Goal: Find contact information: Find contact information

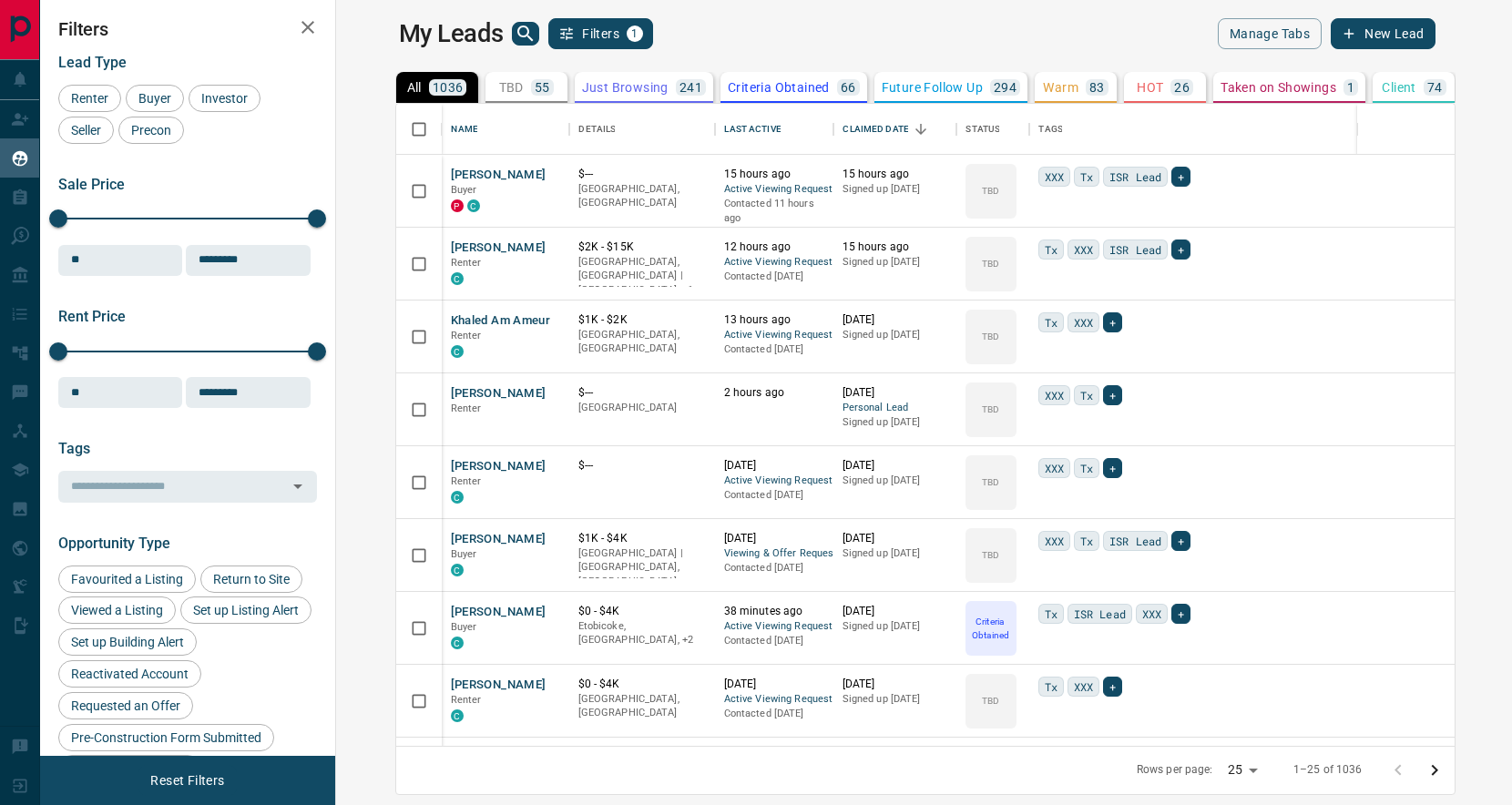
scroll to position [642, 1167]
click at [451, 177] on button "[PERSON_NAME]" at bounding box center [498, 176] width 96 height 17
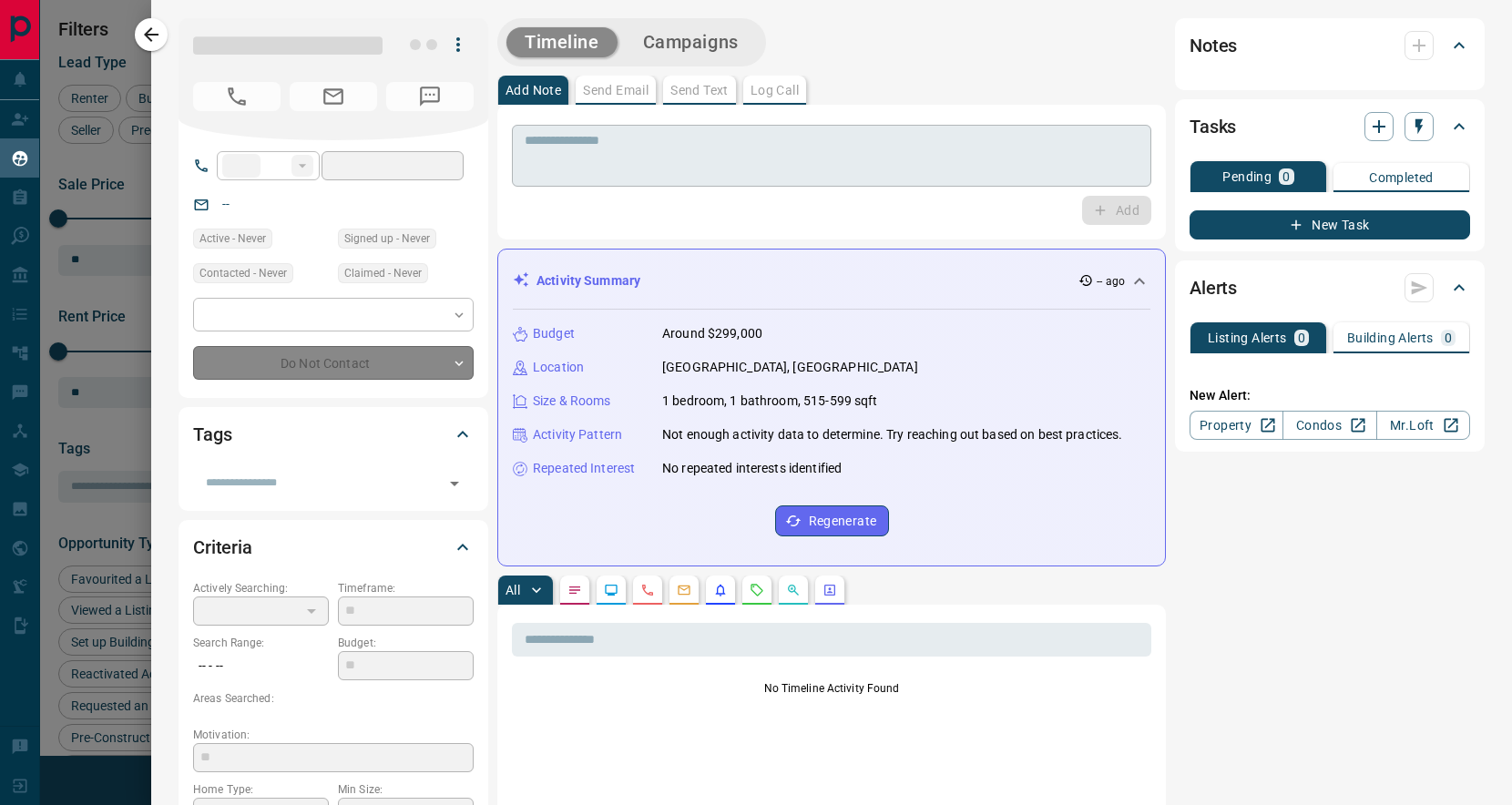
type input "**"
type input "**********"
type input "**"
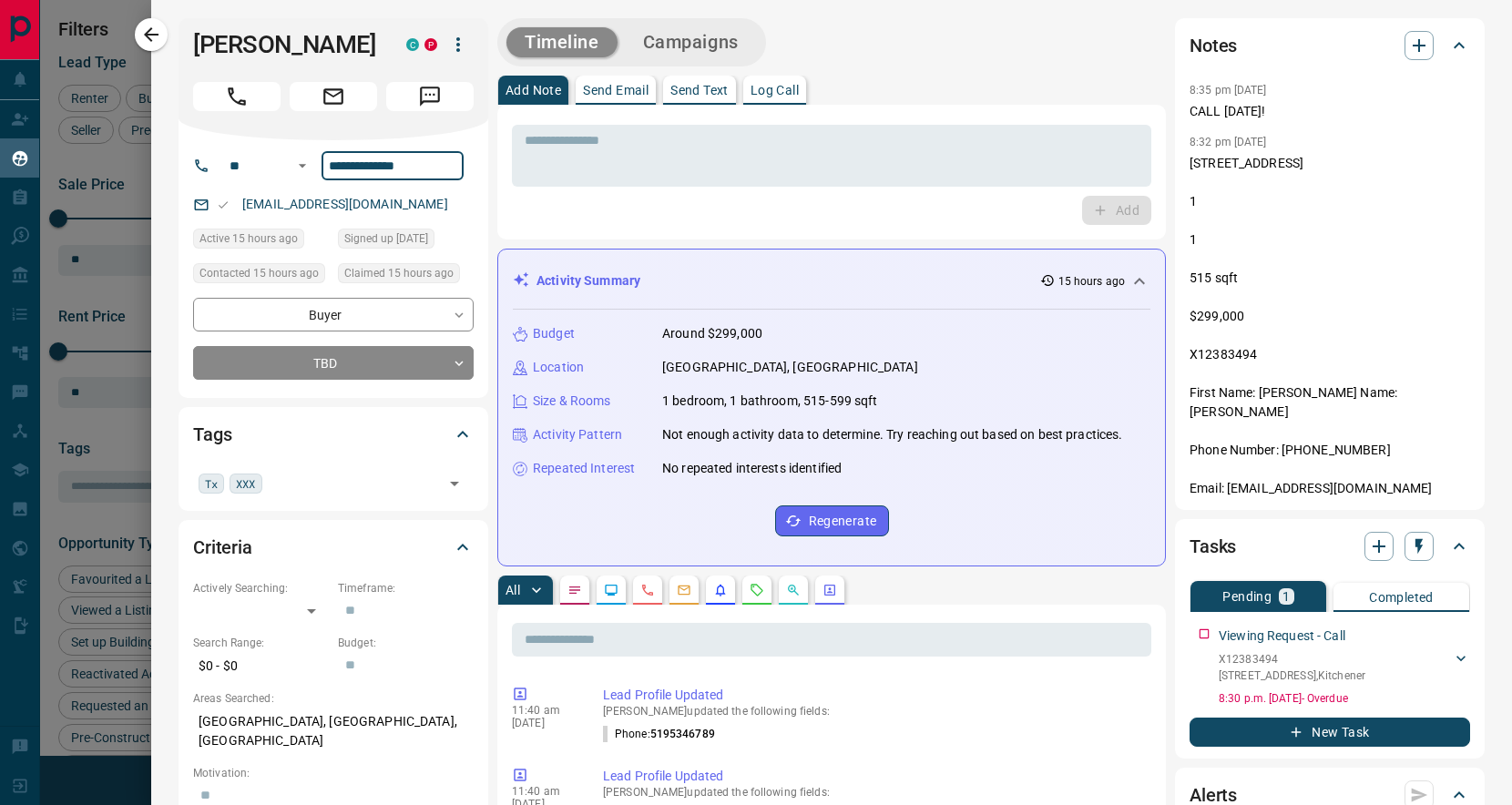
drag, startPoint x: 467, startPoint y: 161, endPoint x: 322, endPoint y: 162, distance: 145.0
click at [322, 162] on input "**********" at bounding box center [392, 166] width 142 height 29
click at [150, 27] on icon "button" at bounding box center [151, 35] width 22 height 22
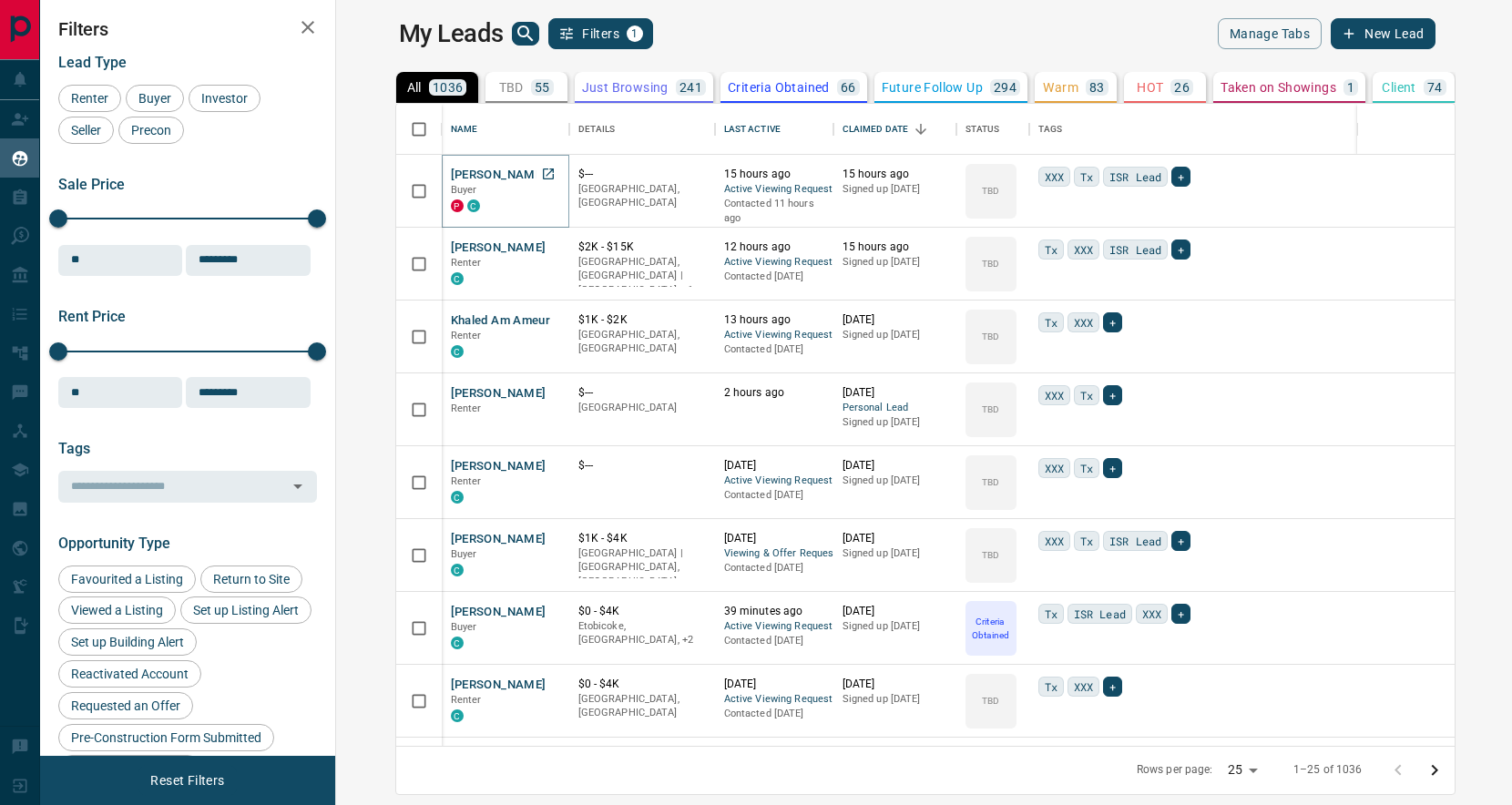
click at [451, 173] on button "[PERSON_NAME]" at bounding box center [498, 176] width 96 height 17
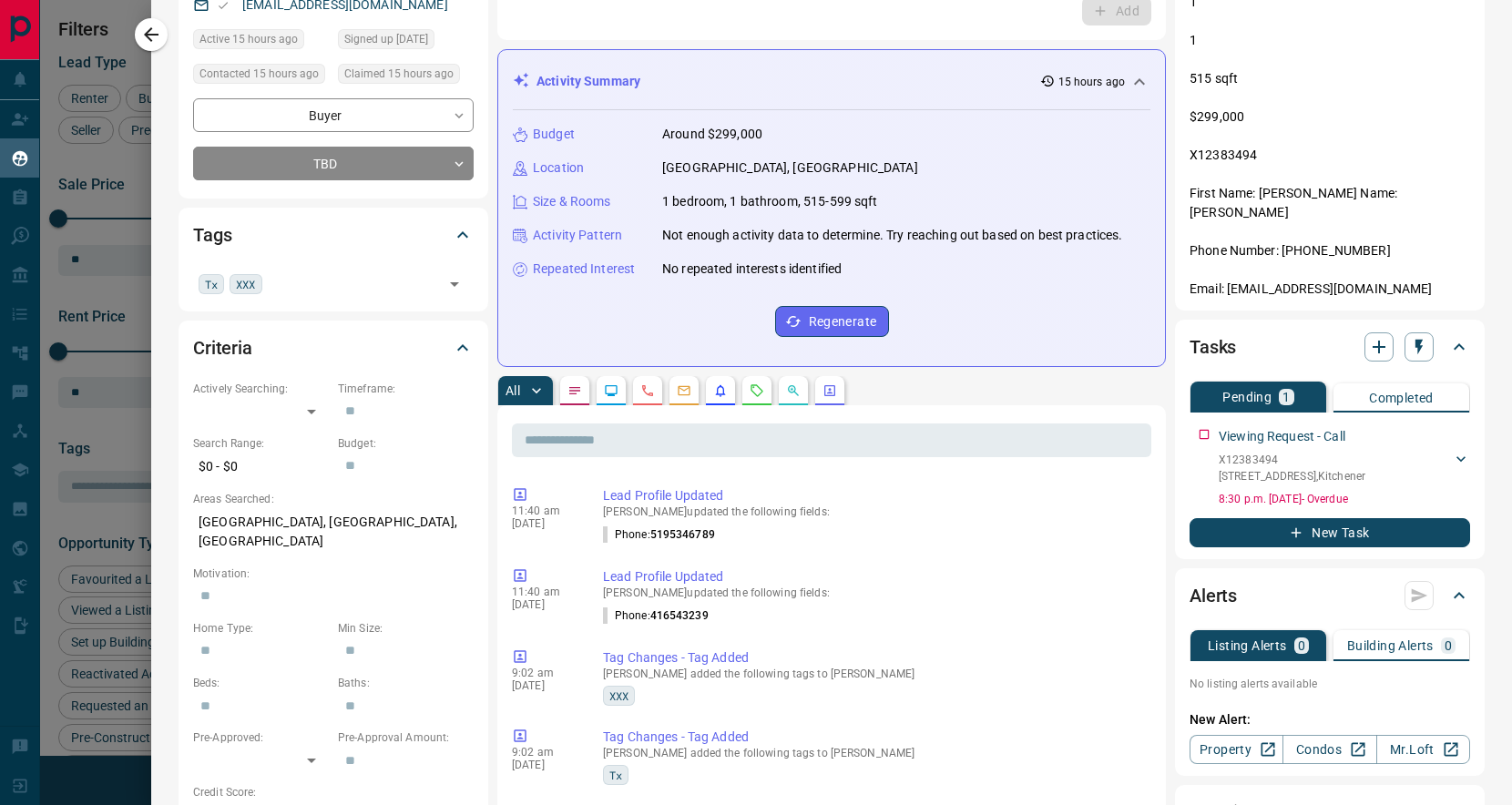
click at [1313, 228] on p "[STREET_ADDRESS] 1 1 515 sqft $299,000 X12383494 First Name: [PERSON_NAME] Name…" at bounding box center [1330, 126] width 281 height 345
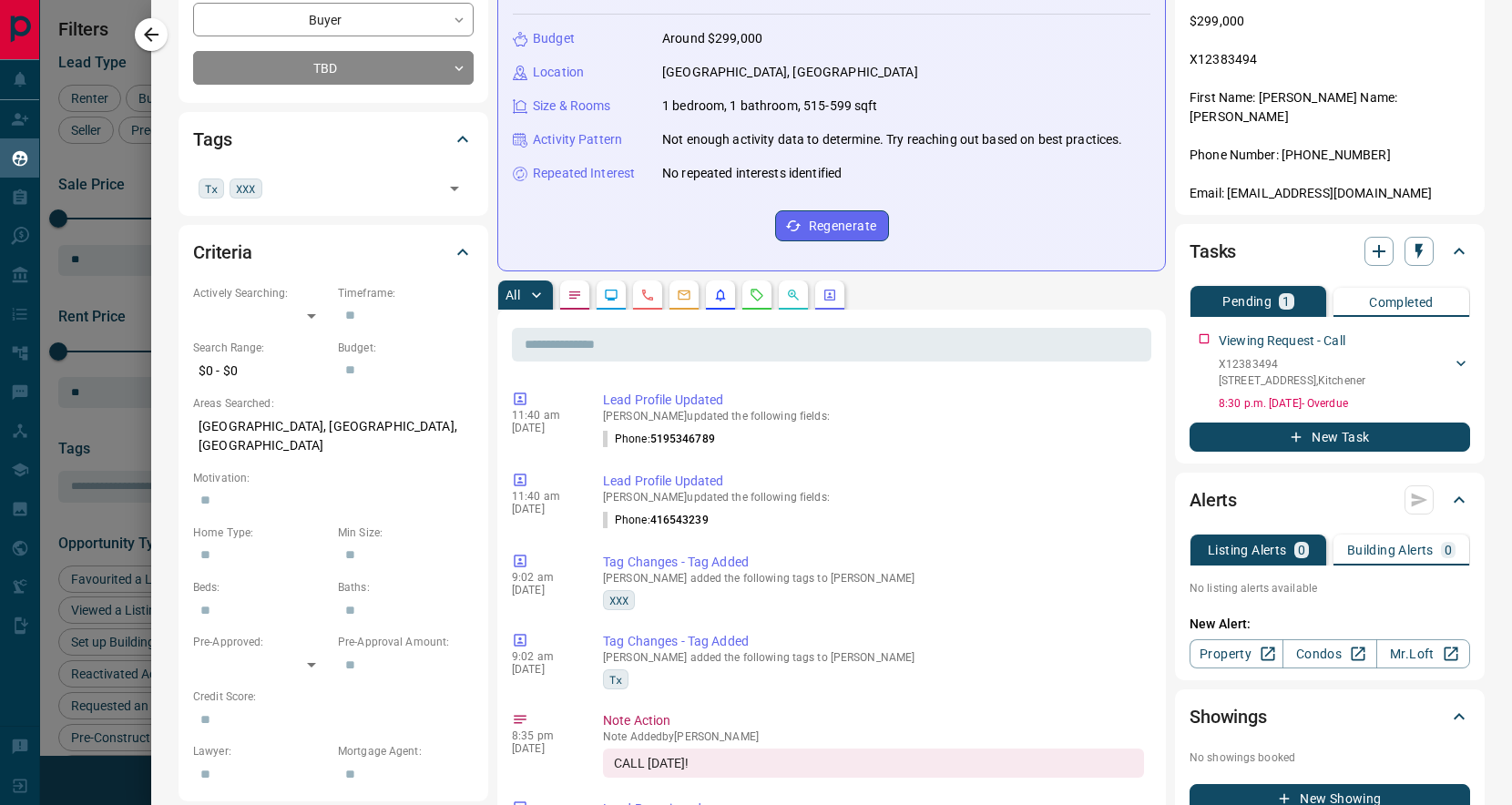
scroll to position [161, 0]
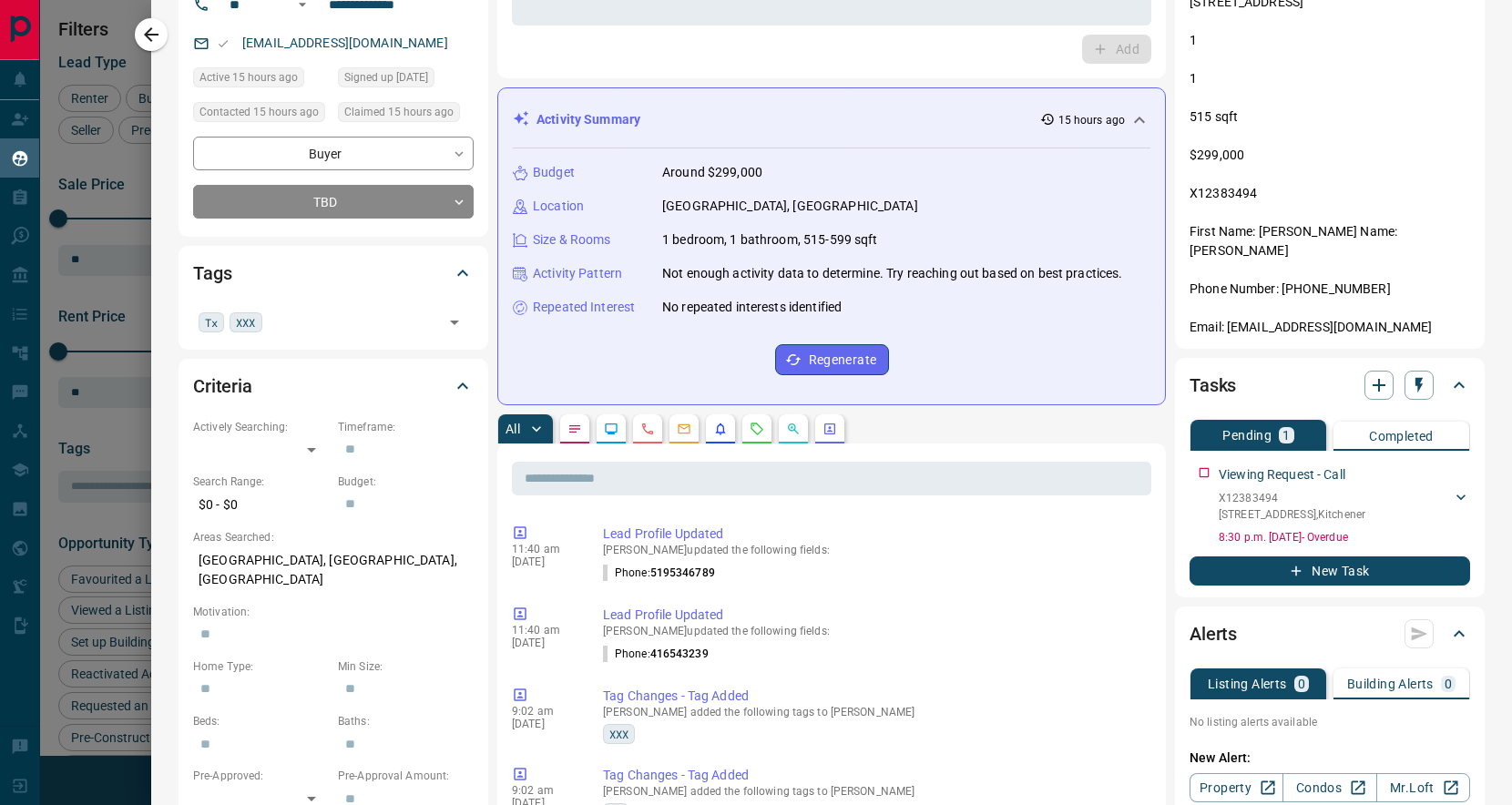
click at [1323, 146] on p "[STREET_ADDRESS] 1 1 515 sqft $299,000 X12383494 First Name: [PERSON_NAME] Name…" at bounding box center [1330, 164] width 281 height 345
drag, startPoint x: 1323, startPoint y: 146, endPoint x: 1324, endPoint y: 158, distance: 12.0
click at [1323, 150] on p "[STREET_ADDRESS] 1 1 515 sqft $299,000 X12383494 First Name: [PERSON_NAME] Name…" at bounding box center [1330, 164] width 281 height 345
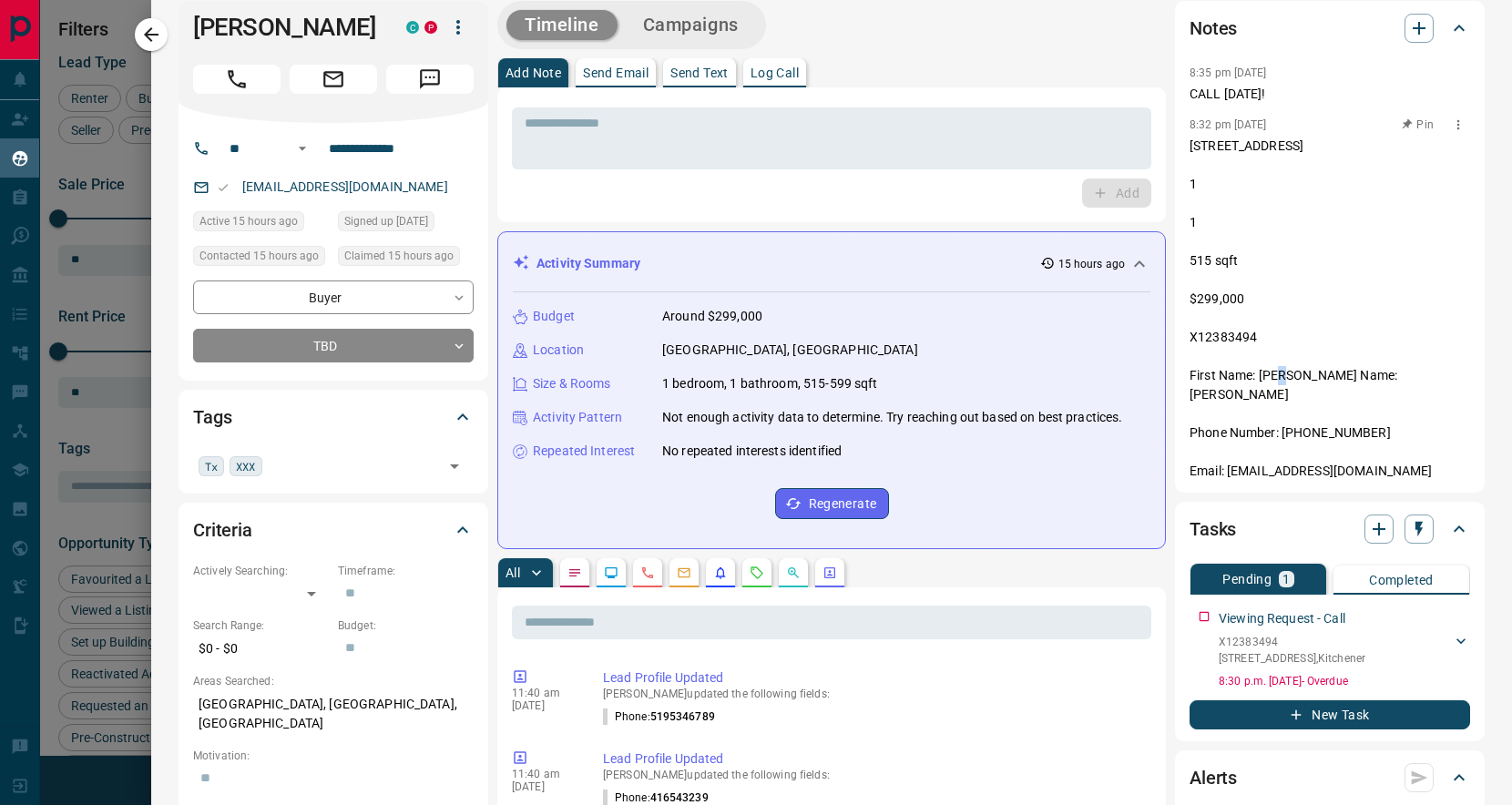
scroll to position [0, 0]
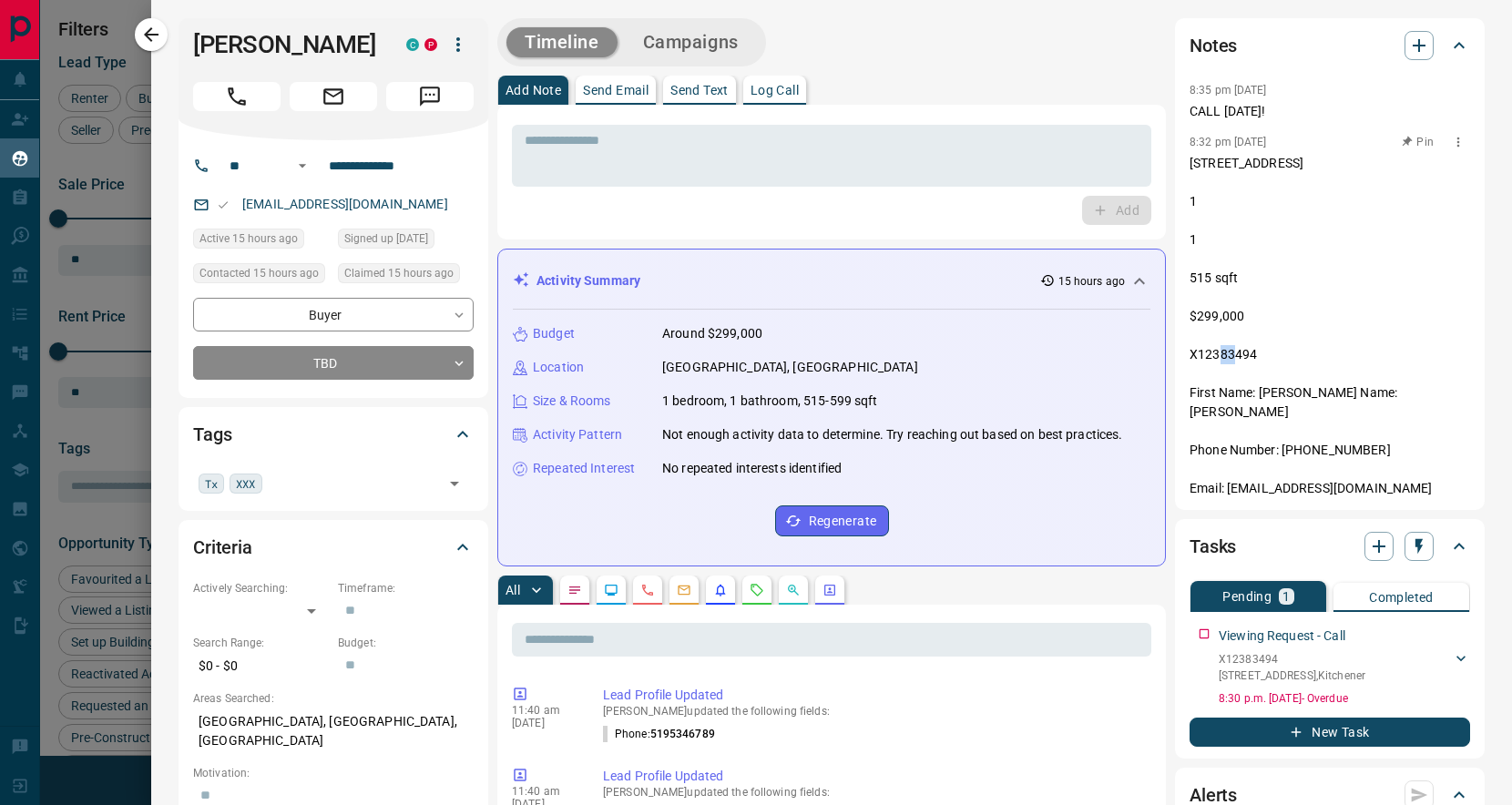
drag, startPoint x: 1317, startPoint y: 216, endPoint x: 1290, endPoint y: 234, distance: 32.4
click at [1290, 234] on p "[STREET_ADDRESS] 1 1 515 sqft $299,000 X12383494 First Name: [PERSON_NAME] Name…" at bounding box center [1330, 325] width 281 height 345
click at [1446, 669] on div "X12383494 [STREET_ADDRESS]" at bounding box center [1344, 668] width 251 height 41
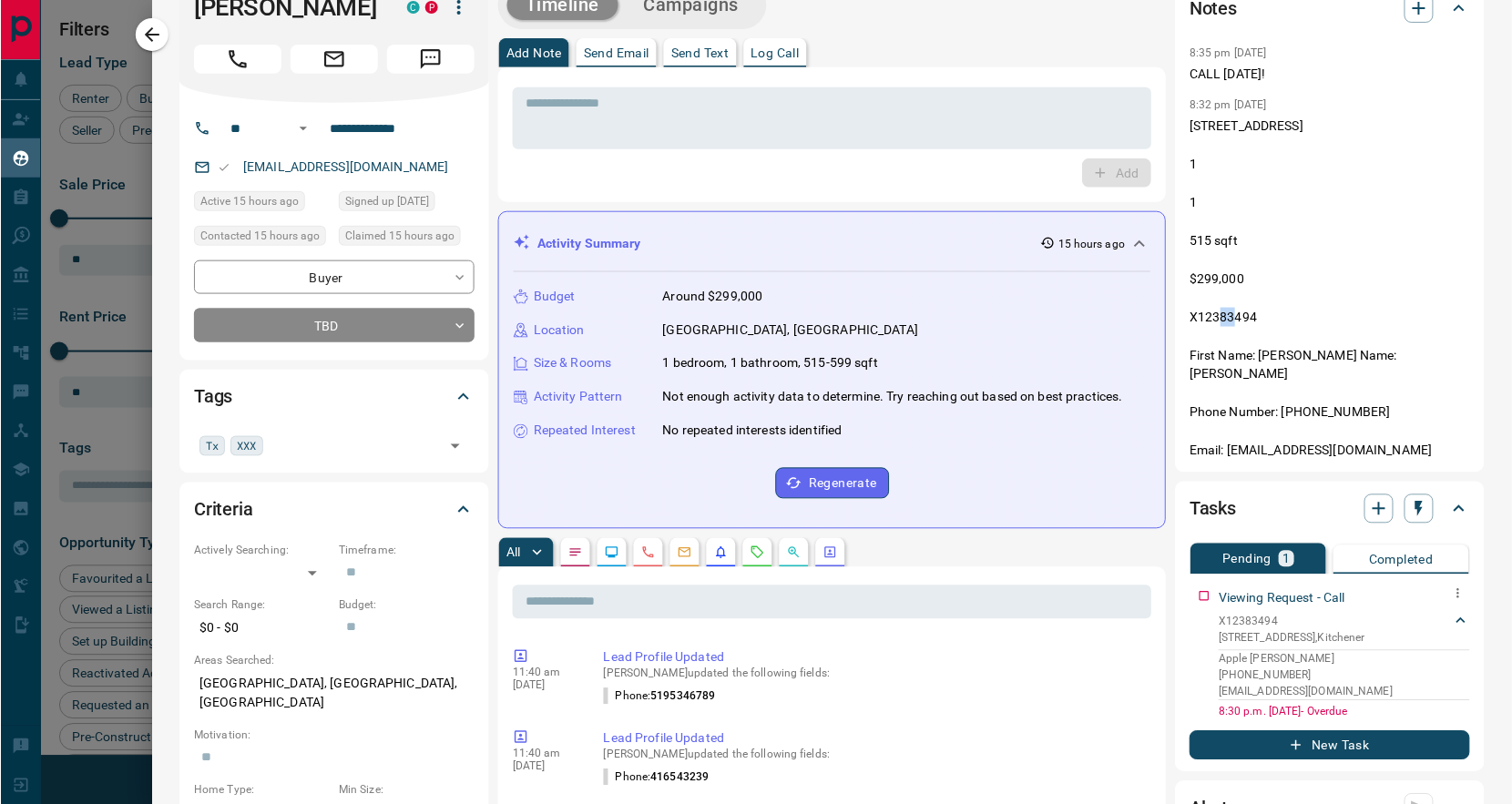
scroll to position [41, 0]
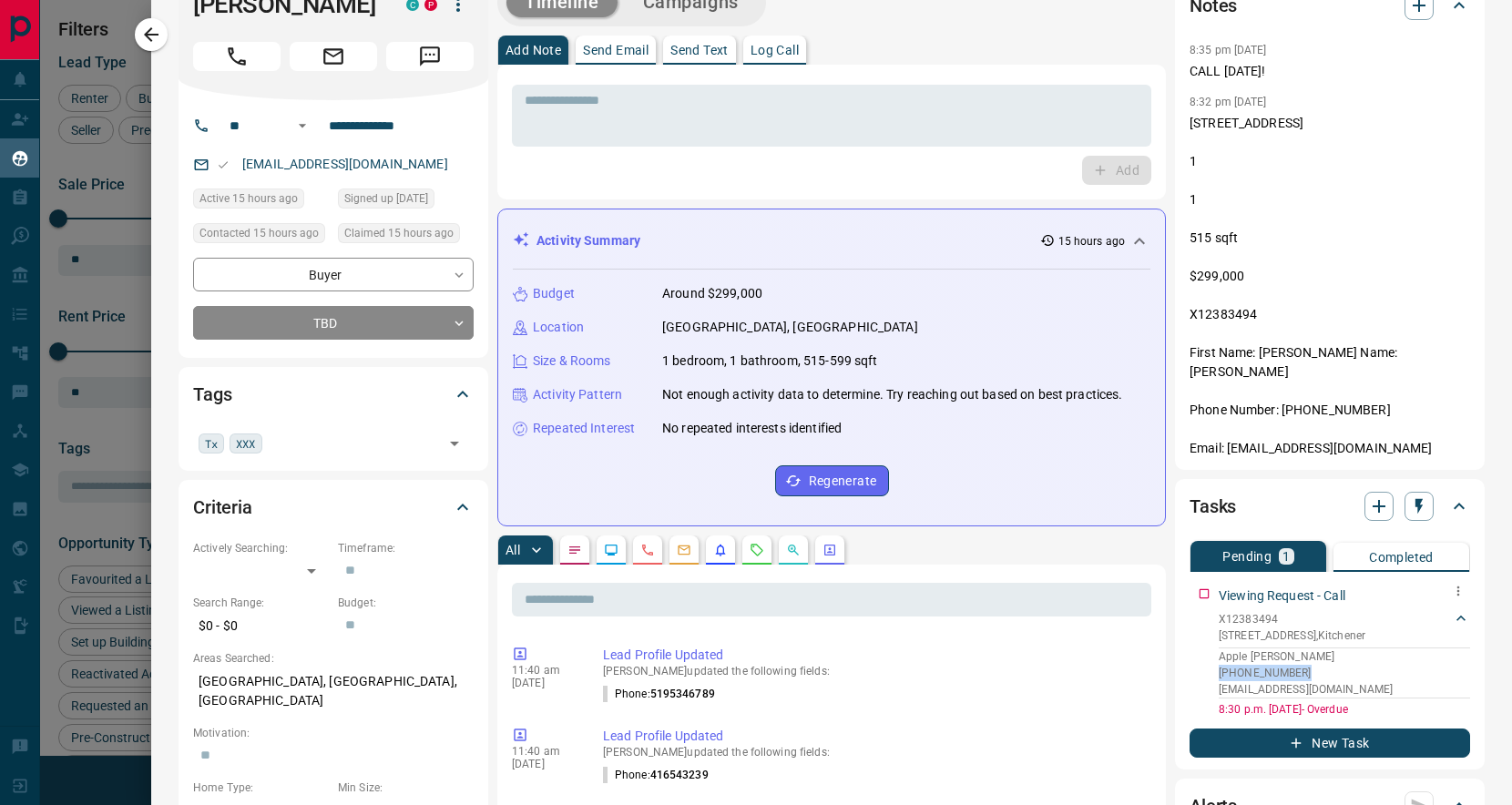
drag, startPoint x: 1334, startPoint y: 698, endPoint x: 1215, endPoint y: 696, distance: 119.0
click at [1215, 696] on div "Viewing Request - Call X12383494 [STREET_ADDRESS] [PERSON_NAME] [PHONE_NUMBER] …" at bounding box center [1330, 648] width 281 height 138
copy p "[PHONE_NUMBER]"
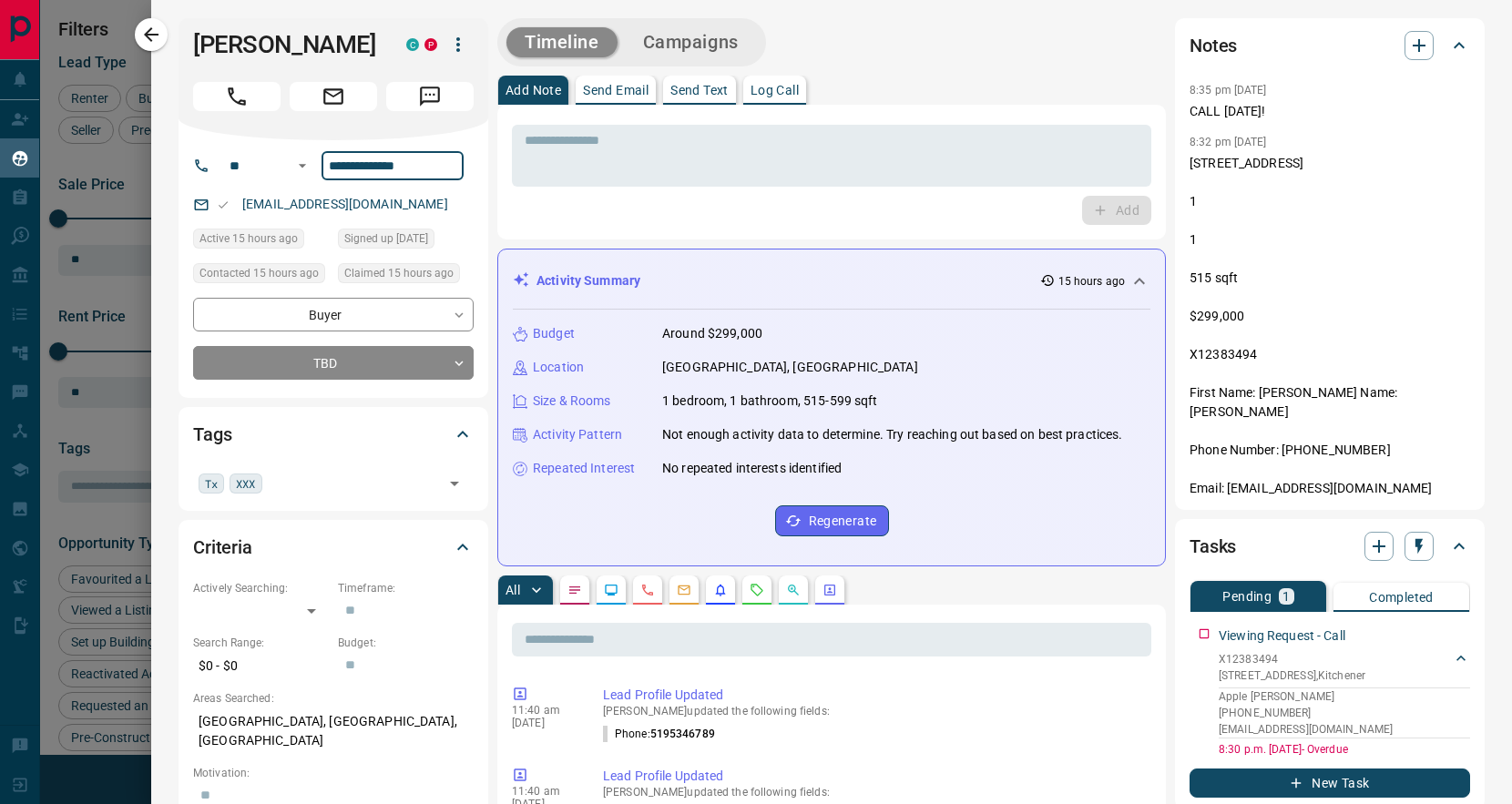
drag, startPoint x: 429, startPoint y: 163, endPoint x: 324, endPoint y: 163, distance: 105.0
click at [324, 163] on input "**********" at bounding box center [392, 166] width 142 height 29
click at [149, 34] on icon "button" at bounding box center [151, 34] width 14 height 14
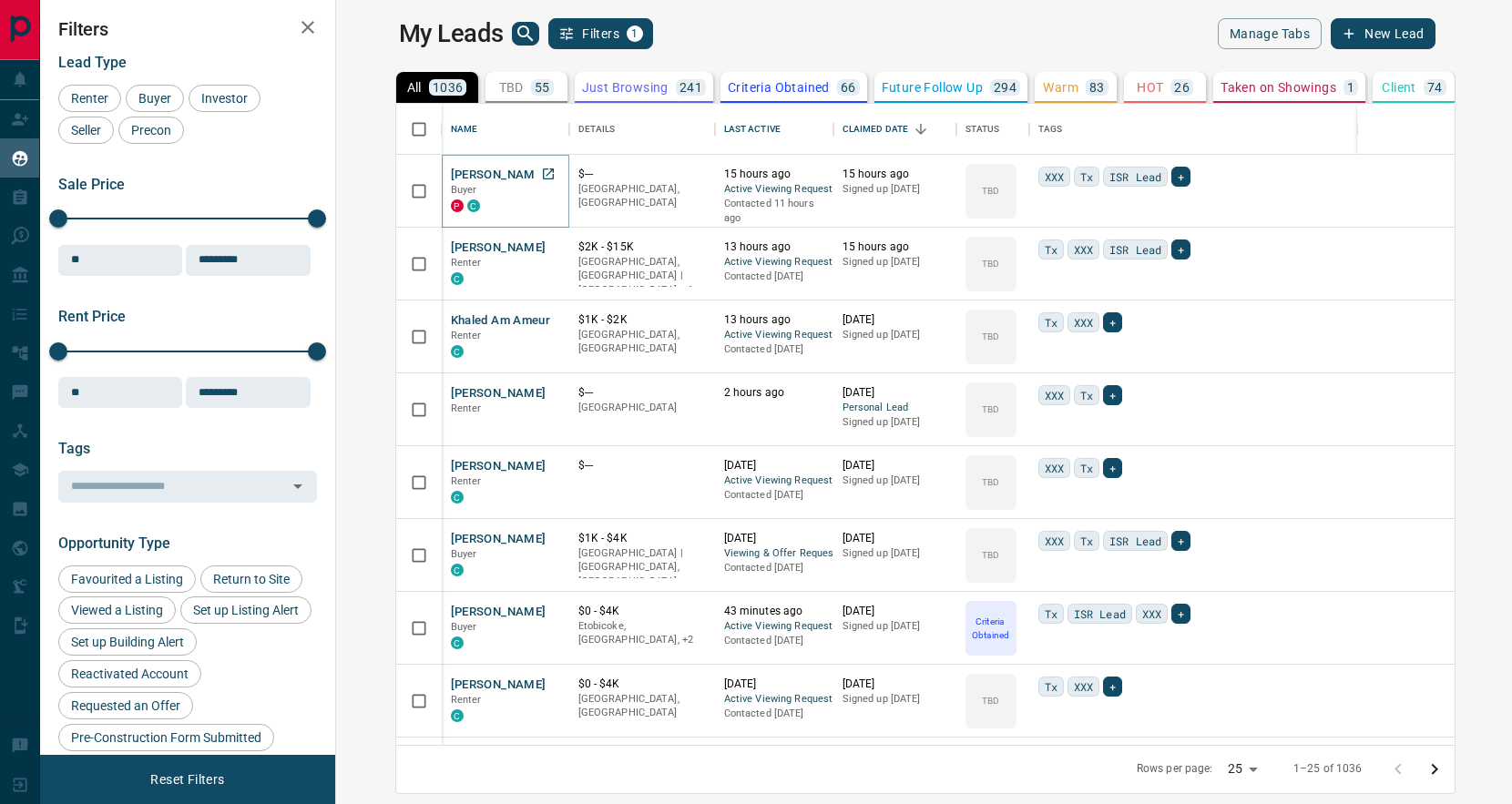
click at [451, 180] on button "[PERSON_NAME]" at bounding box center [498, 176] width 96 height 17
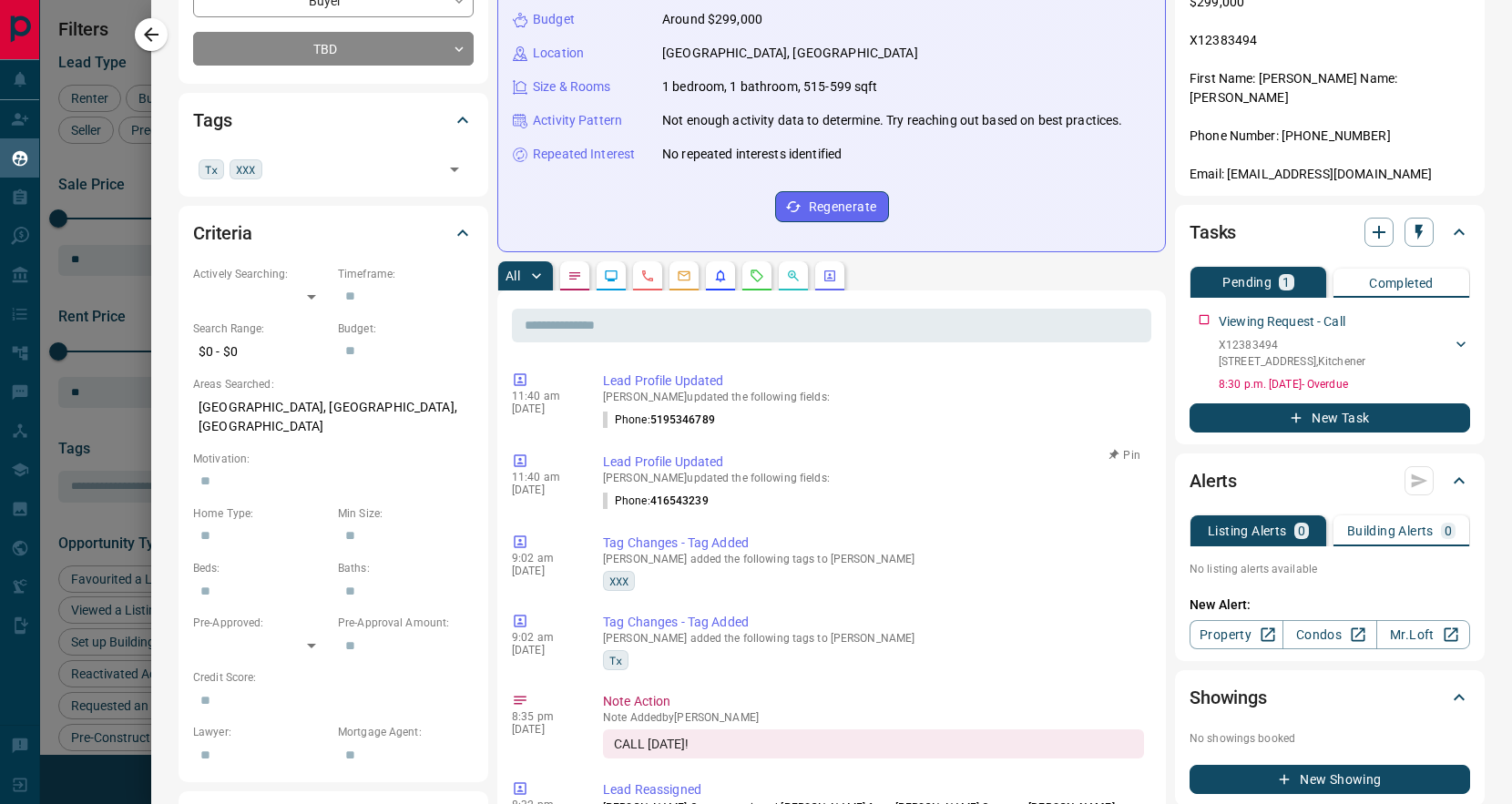
scroll to position [318, 0]
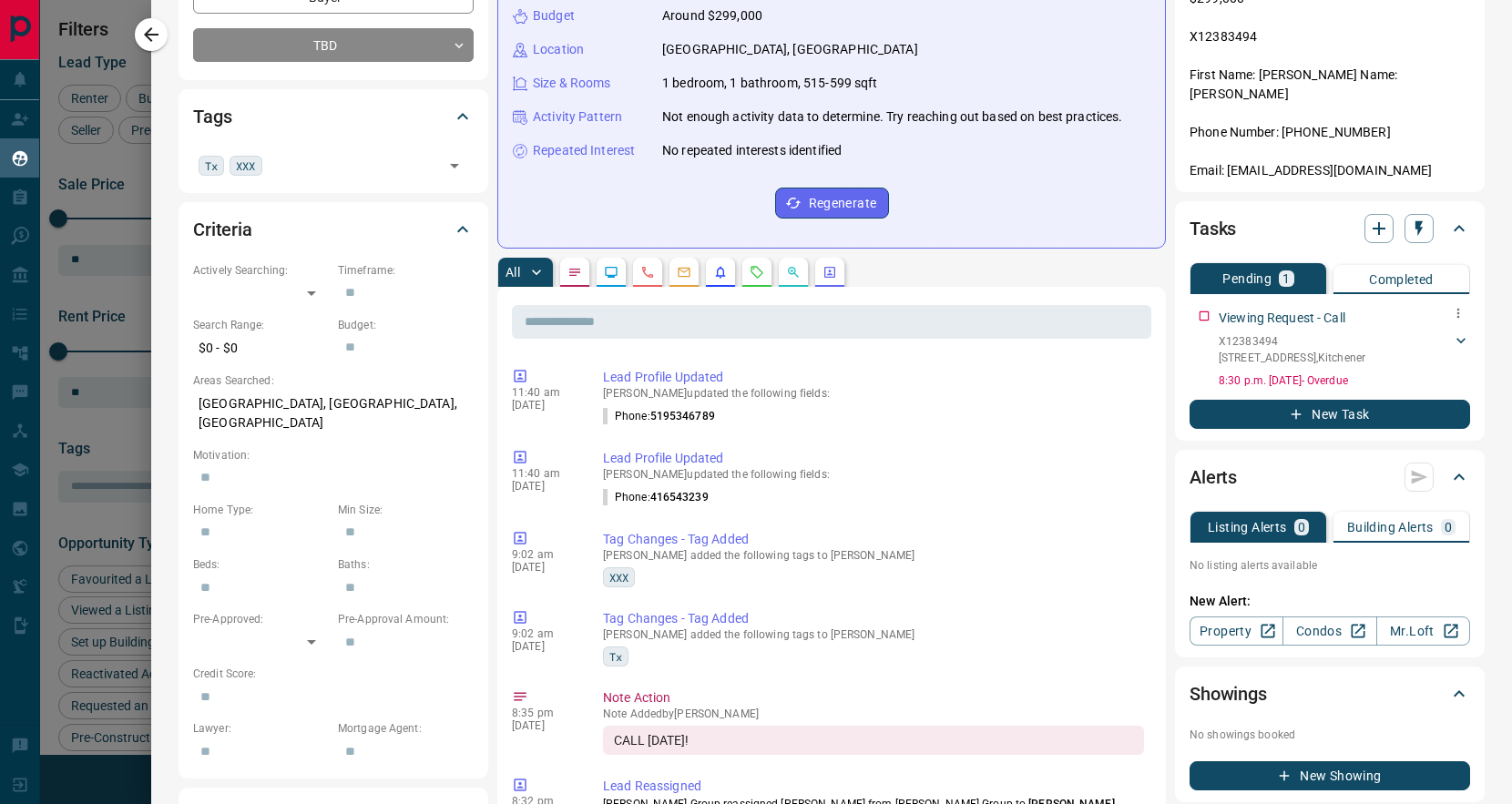
click at [1469, 349] on icon at bounding box center [1461, 340] width 18 height 18
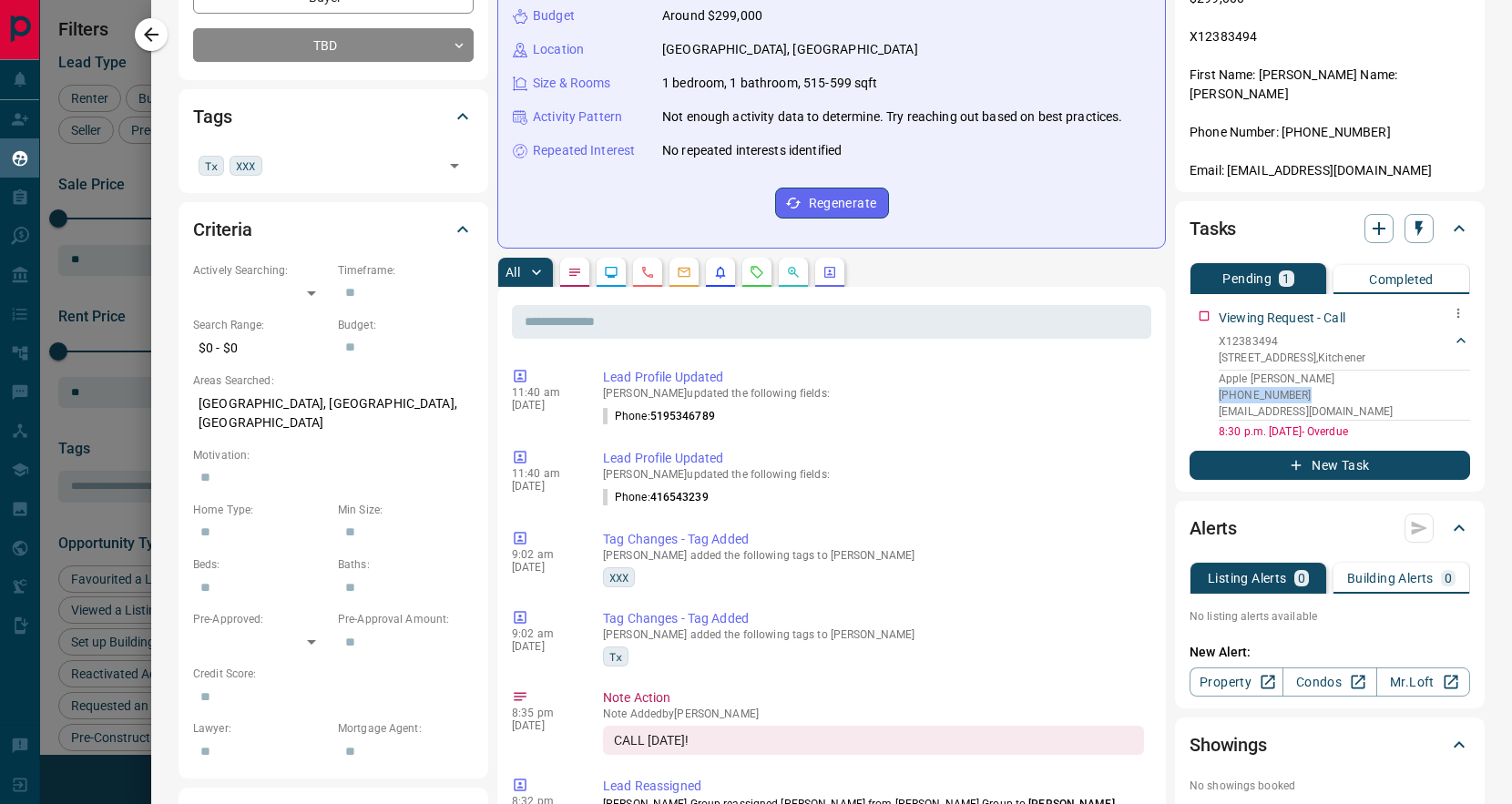
drag, startPoint x: 1345, startPoint y: 418, endPoint x: 1216, endPoint y: 419, distance: 129.0
click at [1216, 419] on div "Viewing Request - Call X12383494 [STREET_ADDRESS] [PERSON_NAME] [PHONE_NUMBER] …" at bounding box center [1330, 370] width 281 height 138
copy p "[PHONE_NUMBER]"
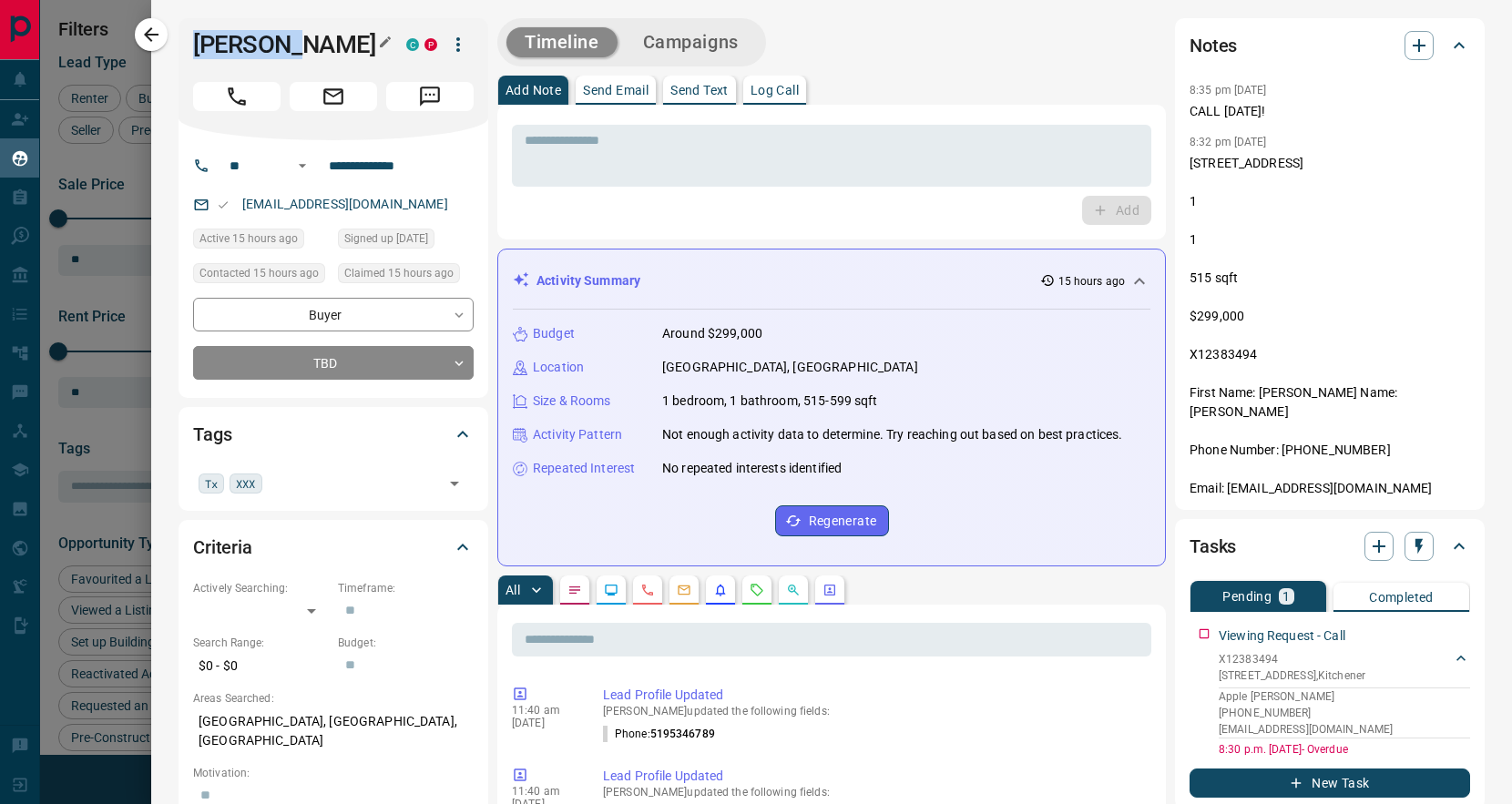
drag, startPoint x: 313, startPoint y: 48, endPoint x: 194, endPoint y: 47, distance: 119.0
click at [194, 47] on h1 "[PERSON_NAME]" at bounding box center [286, 44] width 185 height 29
copy h1 "[PERSON_NAME]"
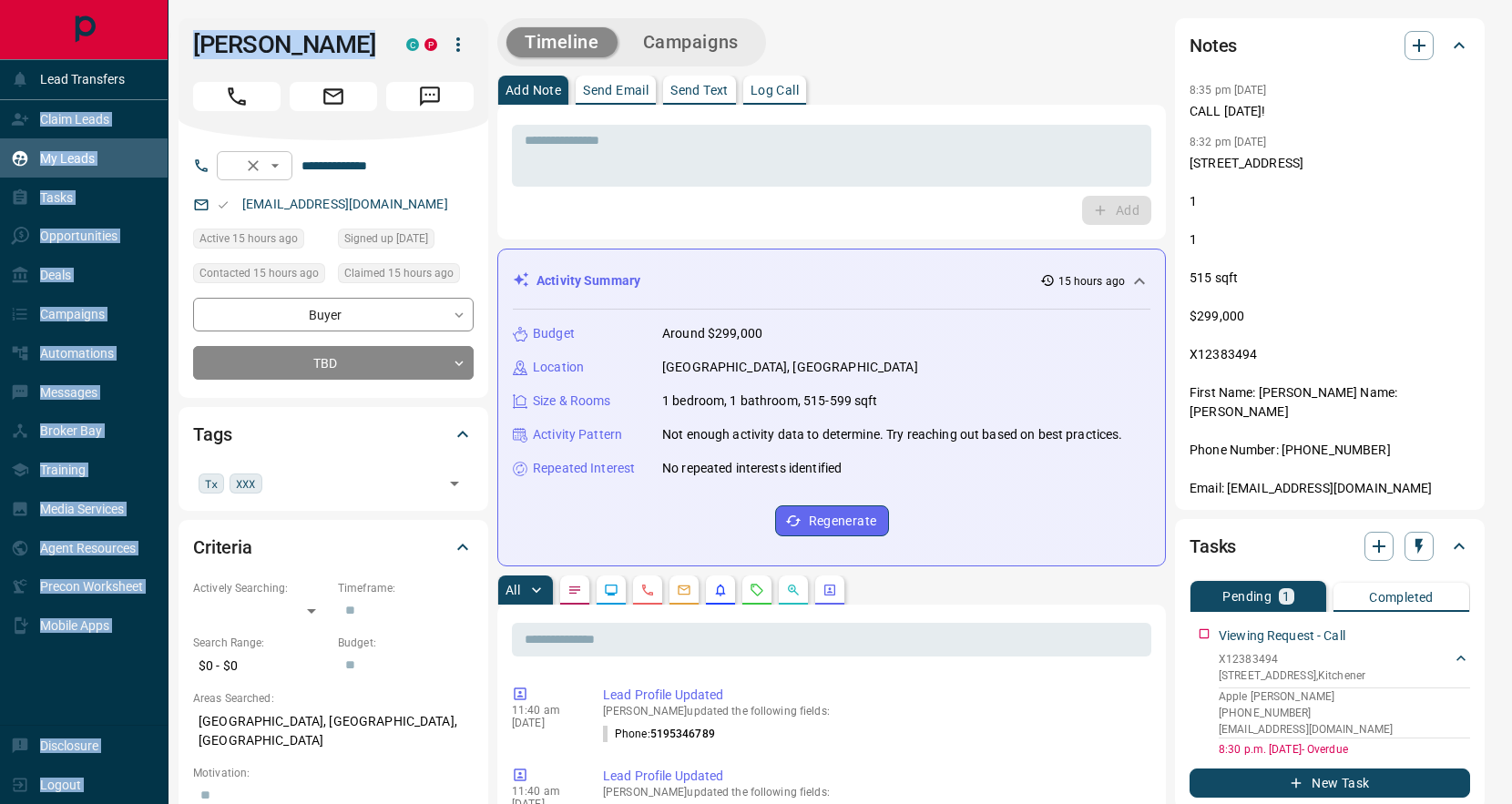
drag, startPoint x: 58, startPoint y: 95, endPoint x: 260, endPoint y: 155, distance: 210.7
click at [260, 155] on body "Lead Transfers Claim Leads My Leads Tasks Opportunities Deals Campaigns Automat…" at bounding box center [756, 390] width 1512 height 781
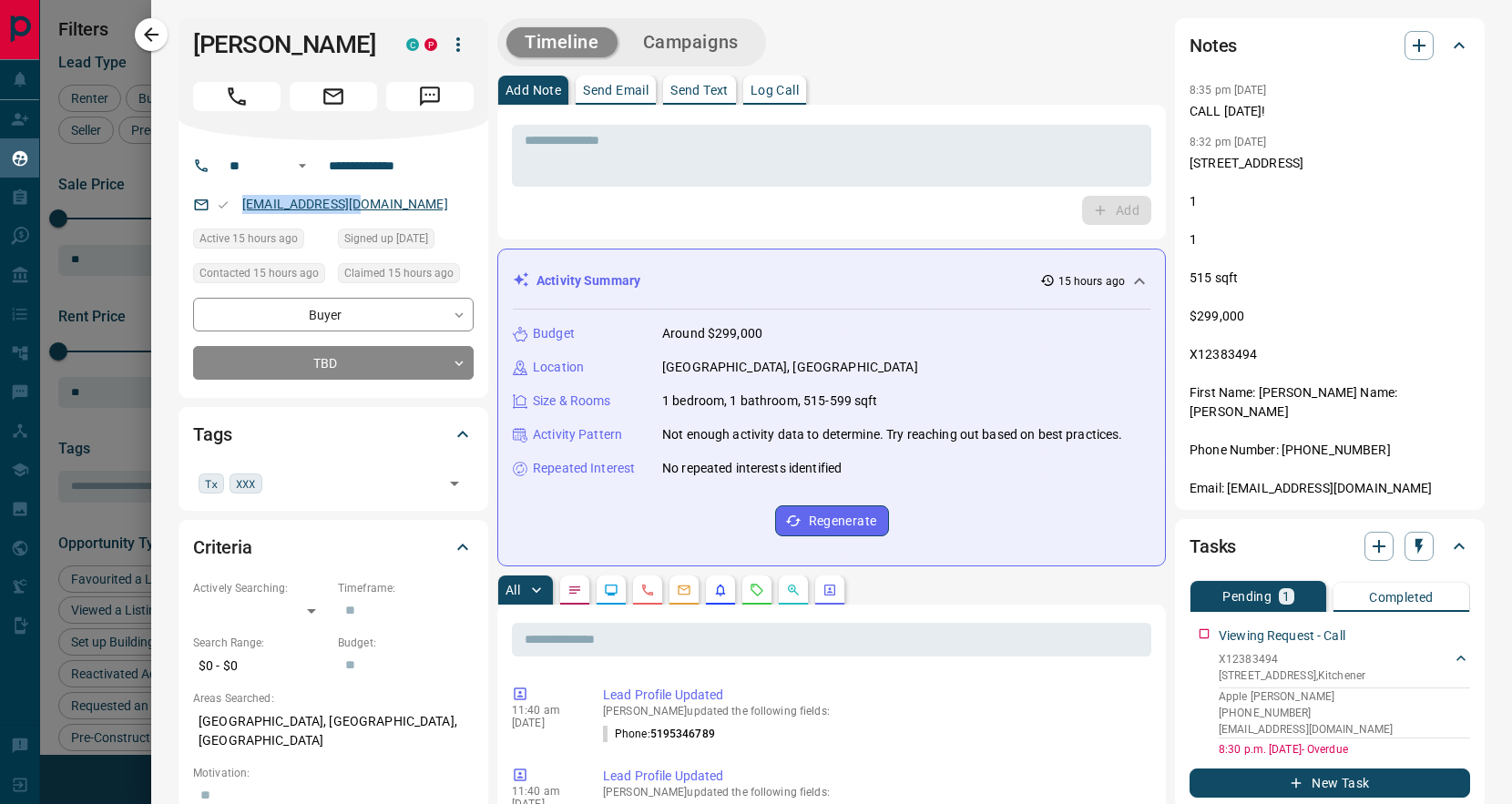
drag, startPoint x: 382, startPoint y: 201, endPoint x: 242, endPoint y: 202, distance: 140.0
click at [242, 202] on div "[EMAIL_ADDRESS][DOMAIN_NAME]" at bounding box center [333, 204] width 281 height 30
copy link "[EMAIL_ADDRESS][DOMAIN_NAME]"
click at [147, 31] on icon "button" at bounding box center [151, 34] width 14 height 14
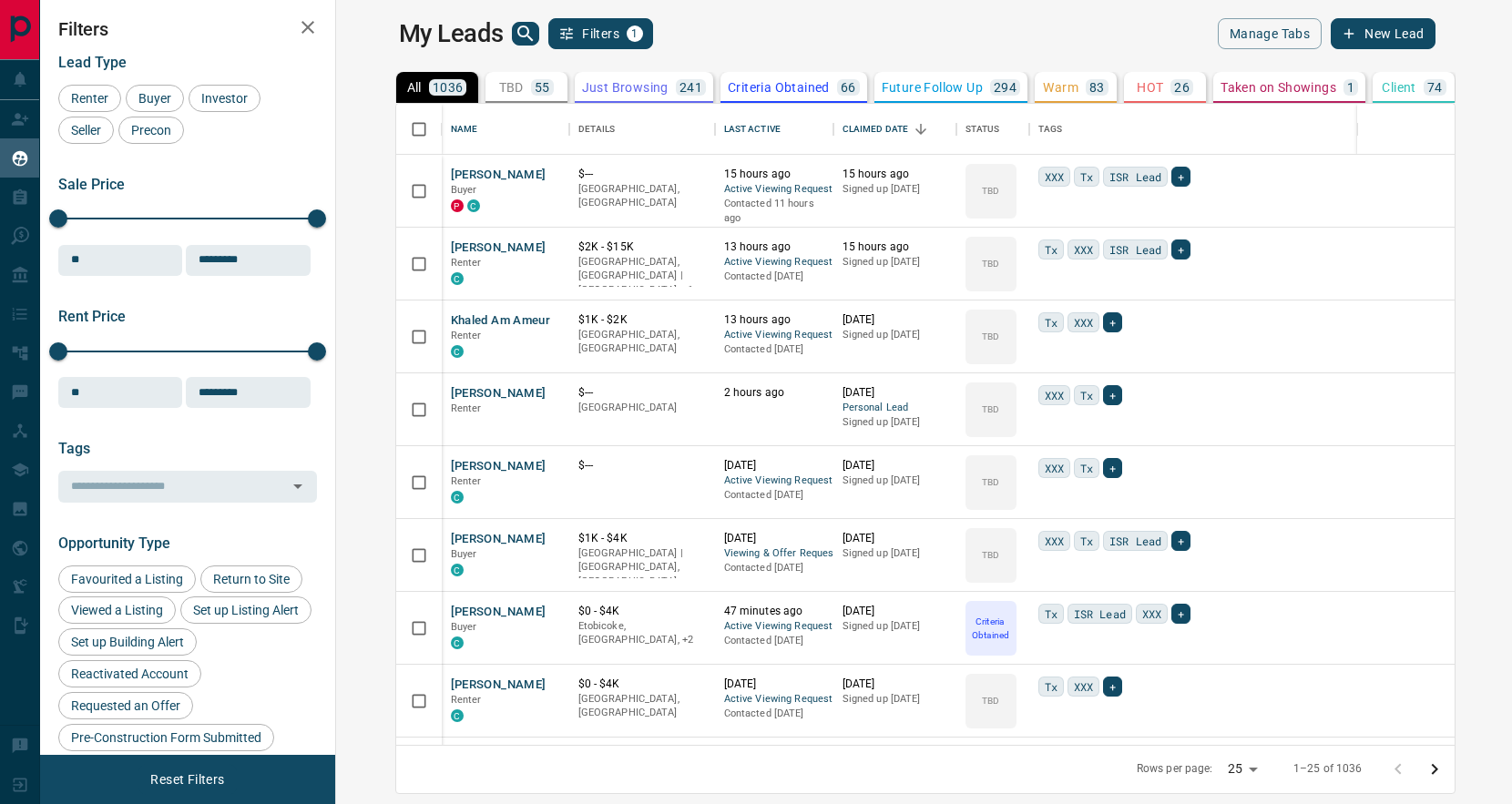
click at [656, 20] on div "My Leads Filters 1" at bounding box center [658, 34] width 518 height 31
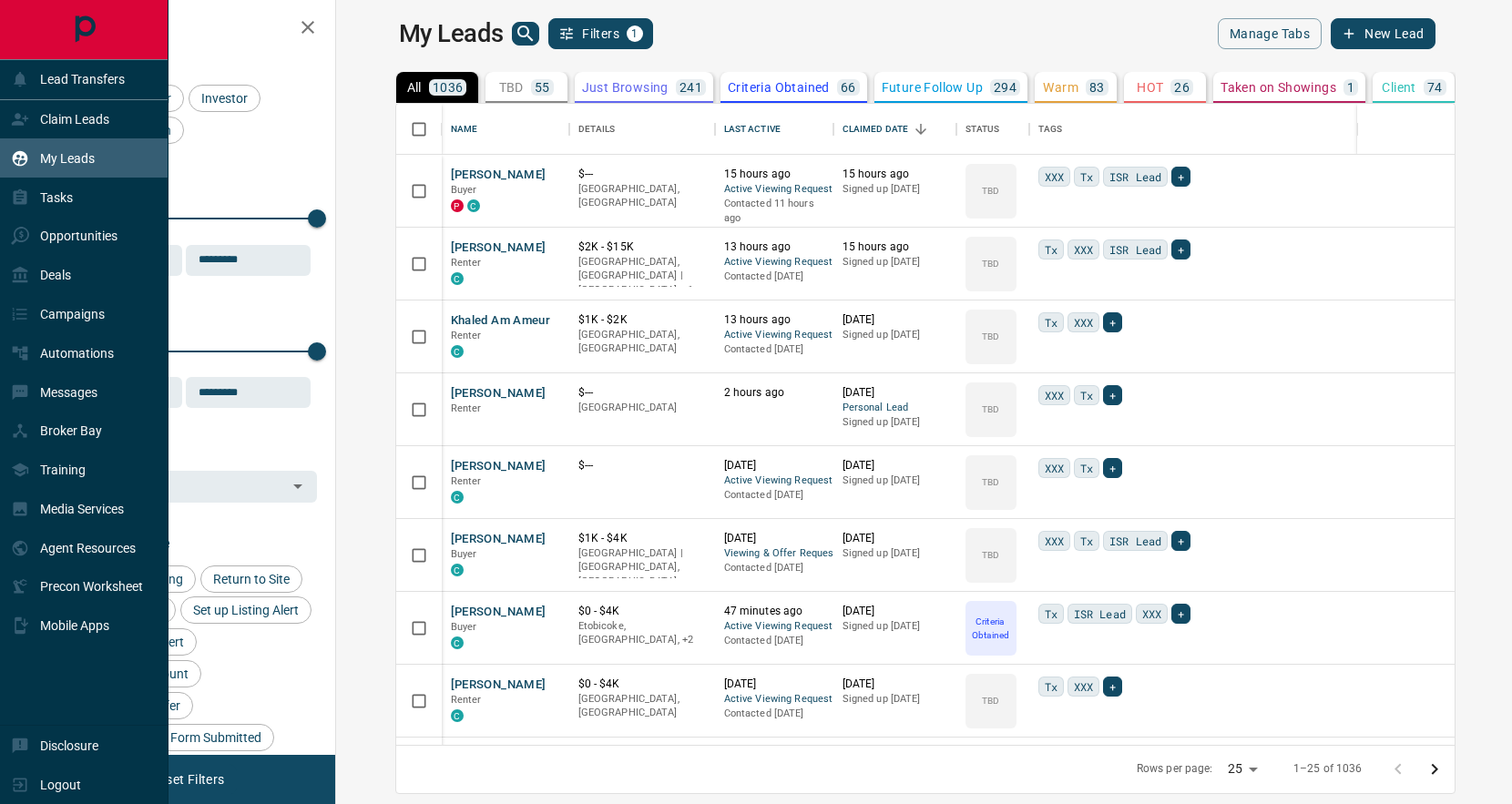
click at [70, 157] on p "My Leads" at bounding box center [68, 158] width 55 height 14
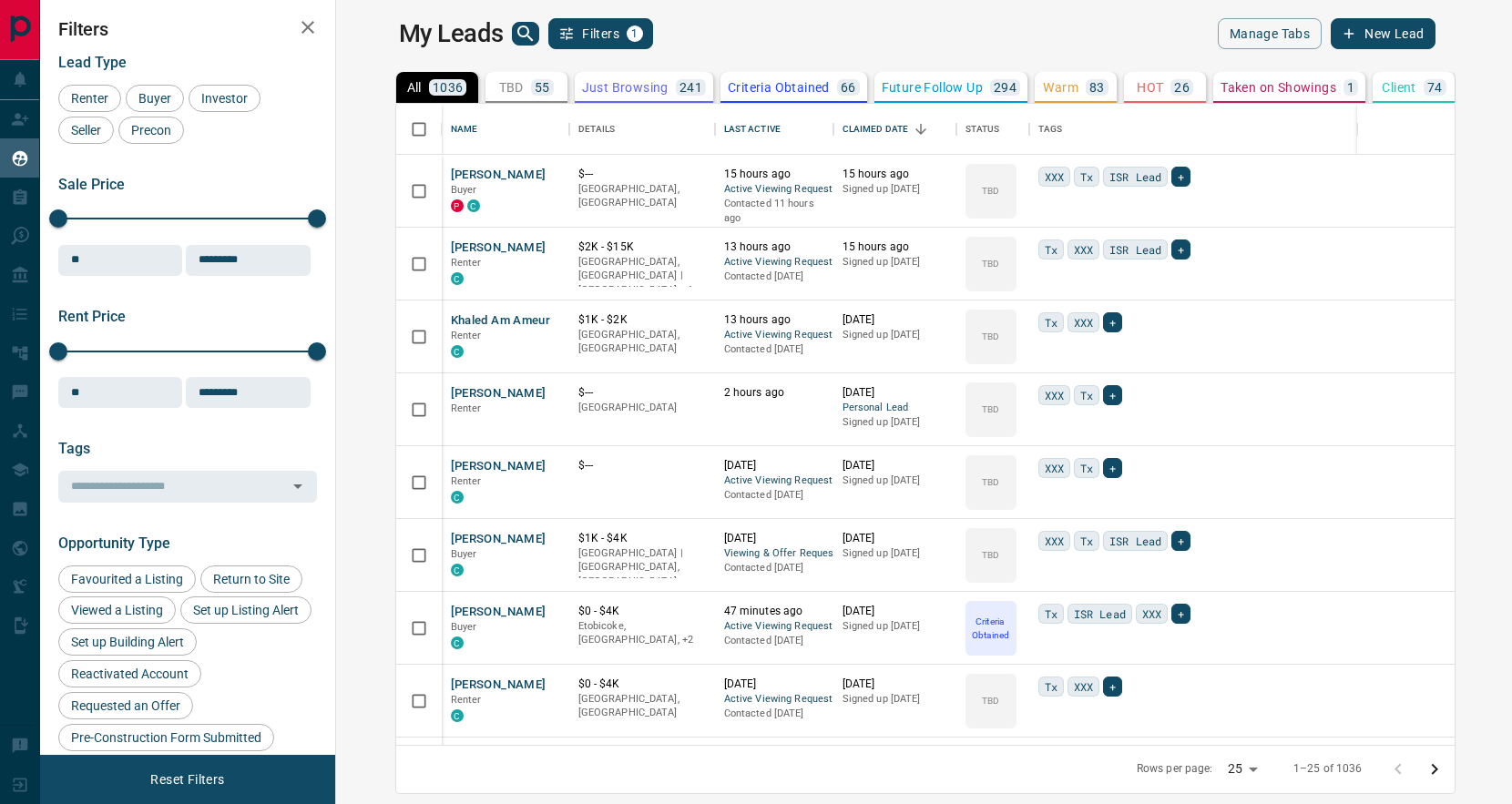
click at [672, 45] on div "My Leads Filters 1" at bounding box center [658, 34] width 518 height 31
